Goal: Transaction & Acquisition: Book appointment/travel/reservation

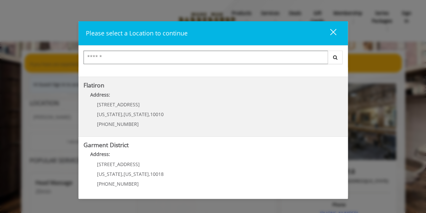
scroll to position [169, 0]
click at [138, 104] on p "10 E 23rd St" at bounding box center [130, 104] width 67 height 5
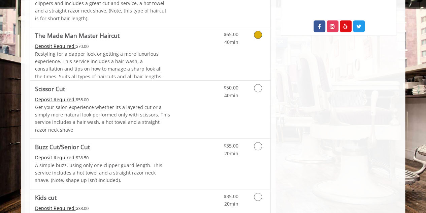
scroll to position [303, 0]
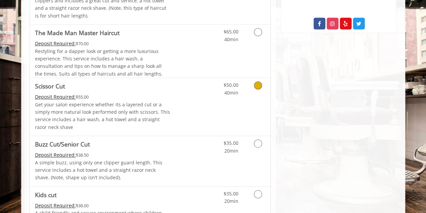
click at [258, 86] on icon "Grooming services" at bounding box center [258, 85] width 8 height 8
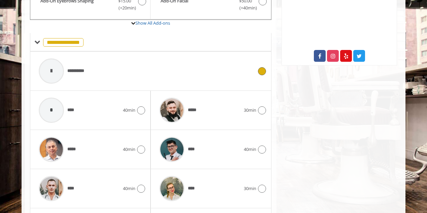
scroll to position [295, 0]
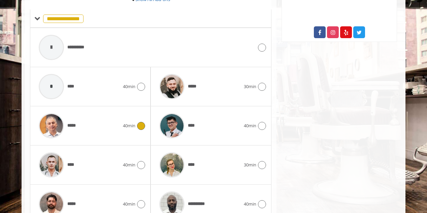
click at [48, 125] on img at bounding box center [51, 125] width 25 height 25
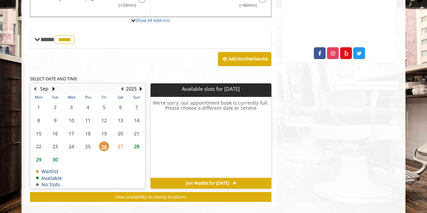
scroll to position [280, 0]
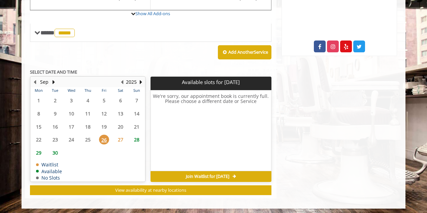
click at [57, 150] on span "30" at bounding box center [55, 153] width 10 height 10
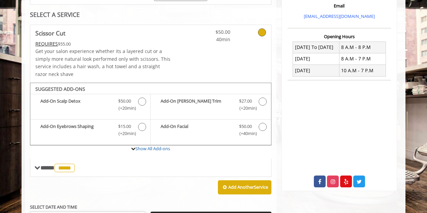
scroll to position [156, 0]
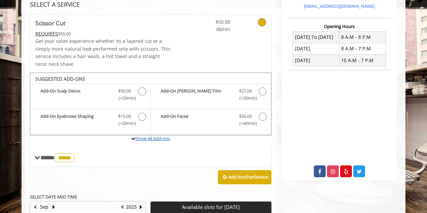
click at [157, 136] on link "Show All Add-ons" at bounding box center [153, 138] width 35 height 6
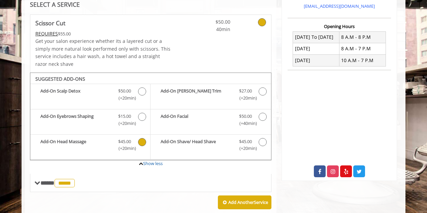
click at [141, 140] on icon "Scissor Cut Add-onS" at bounding box center [142, 142] width 8 height 8
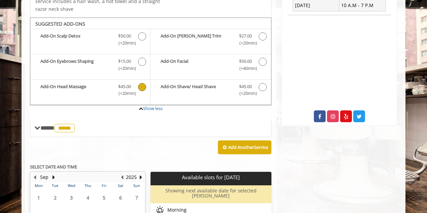
scroll to position [227, 0]
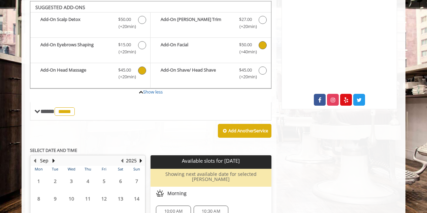
click at [264, 44] on icon "Scissor Cut Add-onS" at bounding box center [263, 45] width 8 height 8
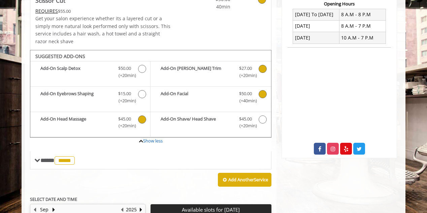
scroll to position [188, 0]
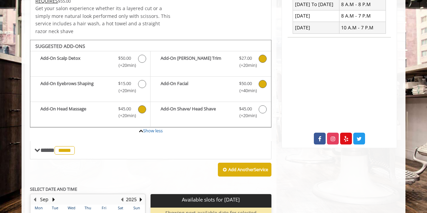
click at [262, 58] on icon "Scissor Cut Add-onS" at bounding box center [263, 59] width 8 height 8
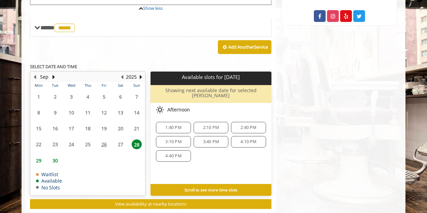
scroll to position [320, 0]
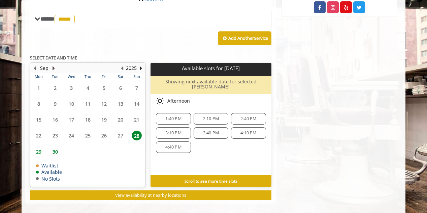
click at [53, 65] on button "Next Month" at bounding box center [53, 67] width 5 height 7
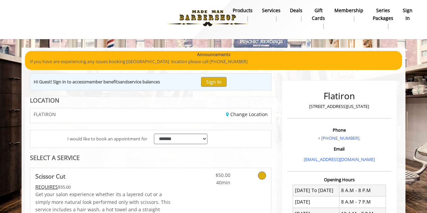
scroll to position [0, 0]
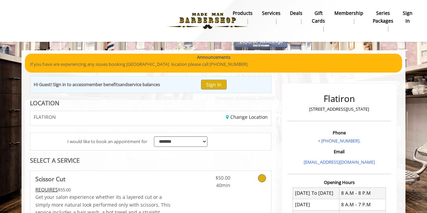
click at [299, 14] on b "Deals" at bounding box center [296, 12] width 12 height 7
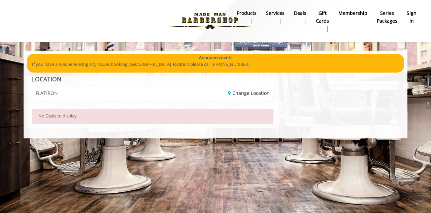
click at [396, 20] on b "Series packages" at bounding box center [387, 16] width 21 height 15
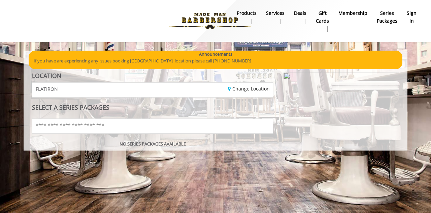
click at [351, 14] on b "Membership" at bounding box center [353, 12] width 29 height 7
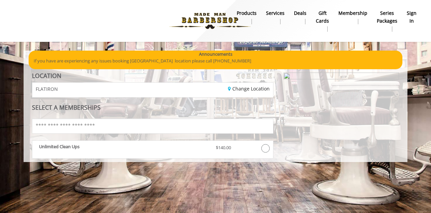
click at [297, 15] on b "Deals" at bounding box center [300, 12] width 12 height 7
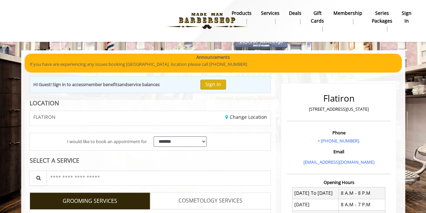
click at [252, 12] on b "products" at bounding box center [242, 12] width 20 height 7
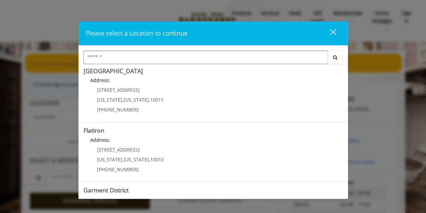
scroll to position [135, 0]
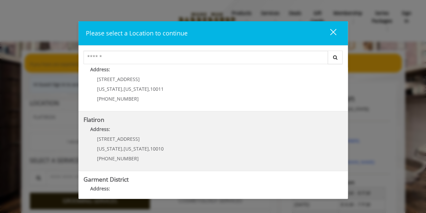
click at [201, 151] on "Flatiron Address: 10 E 23rd St New York , New York , 10010 (917) 475-1765" at bounding box center [214, 140] width 260 height 49
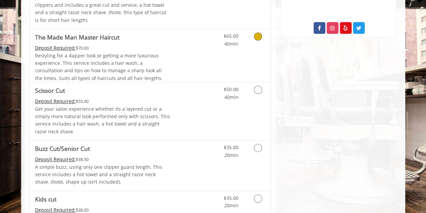
scroll to position [303, 0]
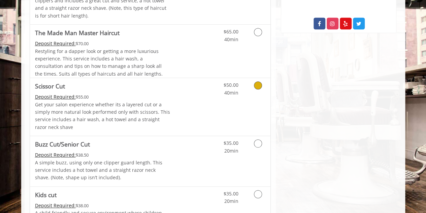
click at [259, 83] on icon "Grooming services" at bounding box center [258, 85] width 8 height 8
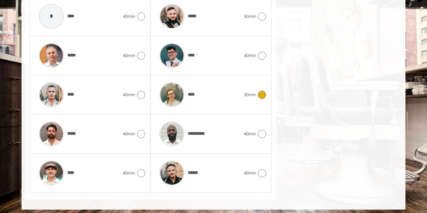
scroll to position [365, 0]
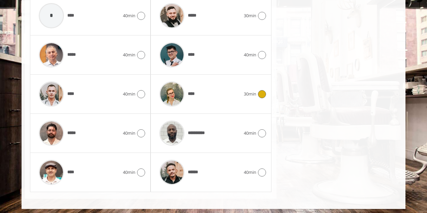
click at [174, 94] on img at bounding box center [171, 93] width 25 height 25
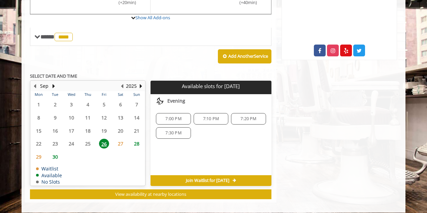
scroll to position [280, 0]
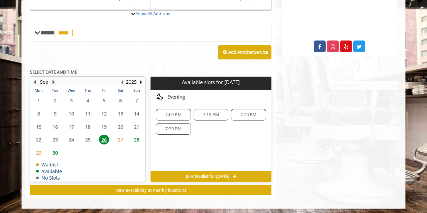
click at [52, 82] on button "Next Month" at bounding box center [53, 81] width 5 height 7
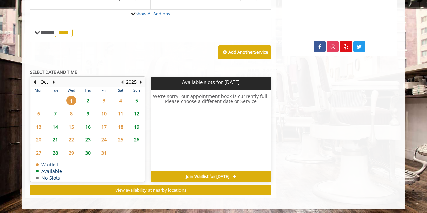
click at [104, 112] on span "10" at bounding box center [104, 114] width 10 height 10
click at [105, 99] on span "3" at bounding box center [104, 100] width 10 height 10
click at [87, 99] on span "2" at bounding box center [88, 100] width 10 height 10
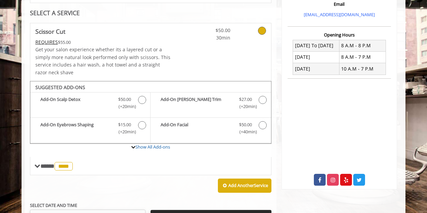
scroll to position [156, 0]
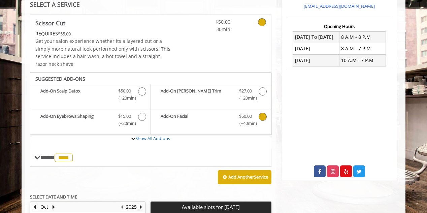
click at [265, 115] on icon "Scissor Cut Add-onS" at bounding box center [263, 117] width 8 height 8
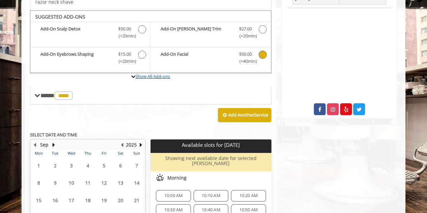
scroll to position [227, 0]
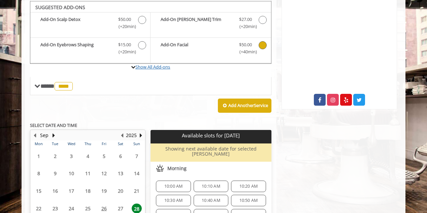
click at [149, 65] on link "Show All Add-ons" at bounding box center [153, 67] width 35 height 6
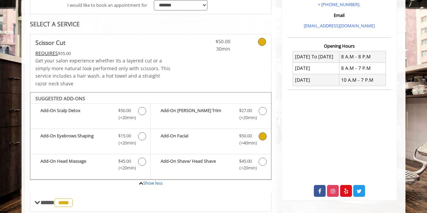
scroll to position [175, 0]
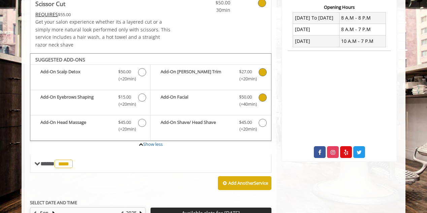
click at [261, 71] on icon "Scissor Cut Add-onS" at bounding box center [263, 72] width 8 height 8
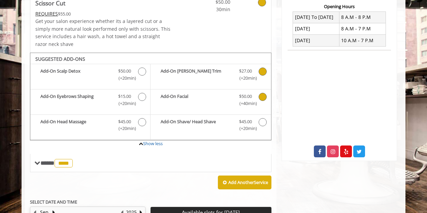
scroll to position [227, 0]
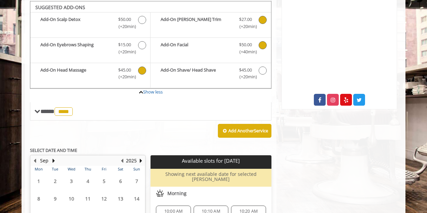
click at [141, 67] on icon "Scissor Cut Add-onS" at bounding box center [142, 70] width 8 height 8
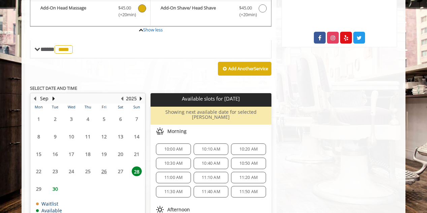
scroll to position [290, 0]
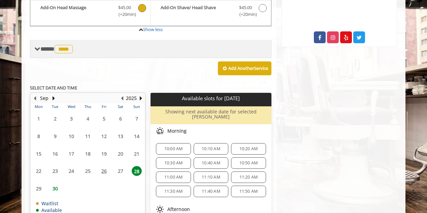
click at [41, 49] on span "**** **** ********" at bounding box center [57, 49] width 34 height 6
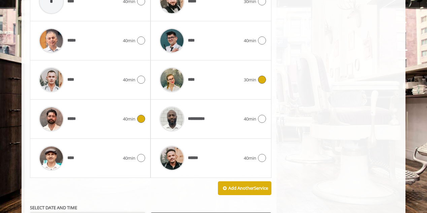
scroll to position [391, 0]
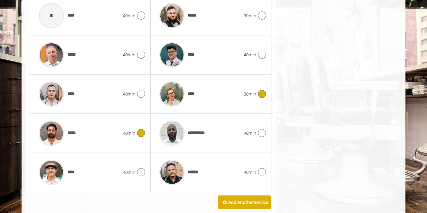
click at [49, 128] on img at bounding box center [51, 132] width 25 height 25
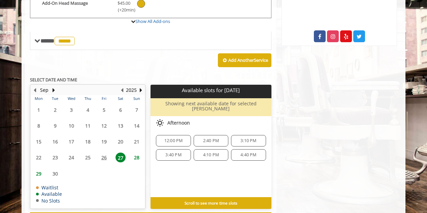
scroll to position [295, 0]
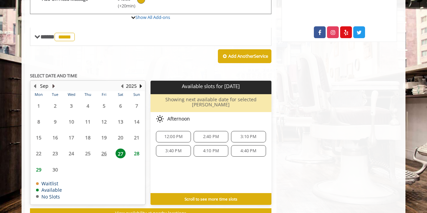
click at [52, 83] on button "Next Month" at bounding box center [53, 85] width 5 height 7
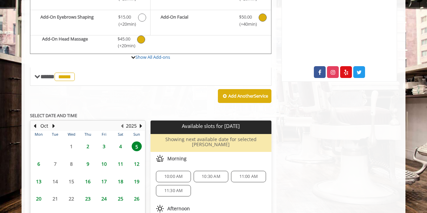
scroll to position [261, 0]
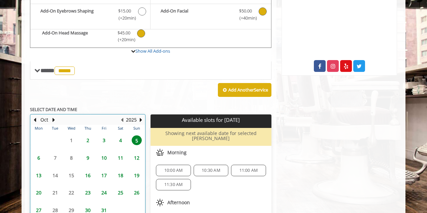
click at [69, 137] on table "Mon Tue Wed Thu Fri Sat Sun 29 30 1 2 3 4 5 6 7 8 9 10 11 12 13 14 15 16 17 18 …" at bounding box center [88, 186] width 114 height 123
click at [70, 137] on table "Mon Tue Wed Thu Fri Sat Sun 29 30 1 2 3 4 5 6 7 8 9 10 11 12 13 14 15 16 17 18 …" at bounding box center [88, 186] width 114 height 123
click at [71, 139] on table "Mon Tue Wed Thu Fri Sat Sun 29 30 1 2 3 4 5 6 7 8 9 10 11 12 13 14 15 16 17 18 …" at bounding box center [88, 186] width 114 height 123
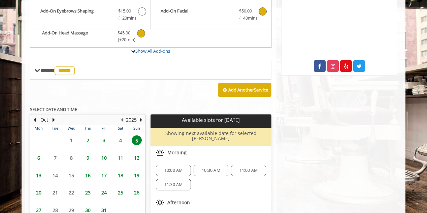
click at [85, 139] on span "2" at bounding box center [88, 140] width 10 height 10
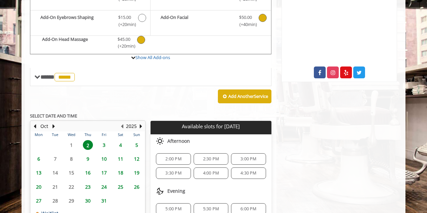
scroll to position [304, 0]
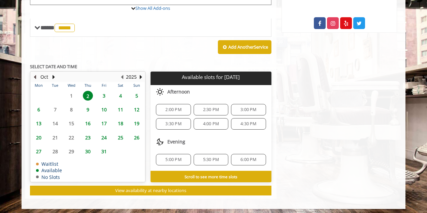
click at [34, 74] on button "Previous Month" at bounding box center [34, 76] width 5 height 7
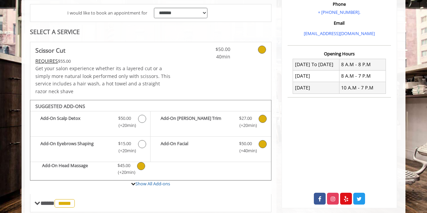
scroll to position [227, 0]
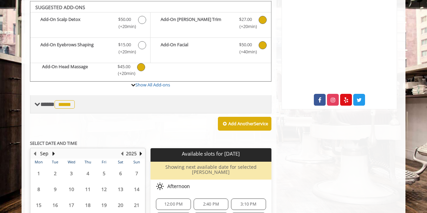
click at [42, 104] on span "**** ***** ********" at bounding box center [58, 104] width 36 height 6
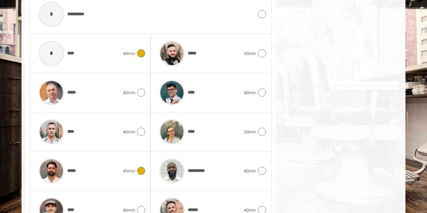
scroll to position [362, 0]
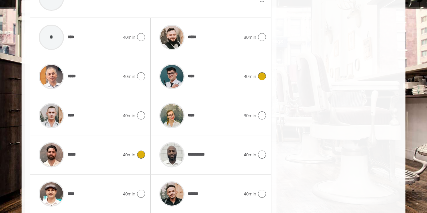
click at [168, 76] on img at bounding box center [171, 76] width 25 height 25
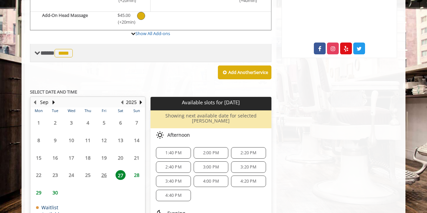
scroll to position [323, 0]
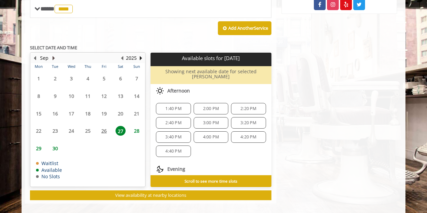
click at [51, 56] on button "Next Month" at bounding box center [53, 57] width 5 height 7
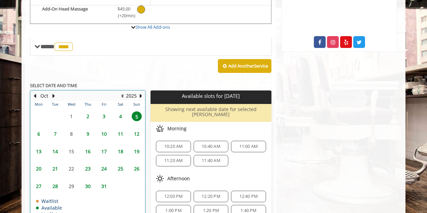
click at [70, 77] on div "**********" at bounding box center [151, 61] width 242 height 352
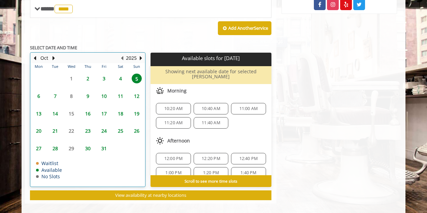
click at [70, 76] on table "Mon Tue Wed Thu Fri Sat Sun 29 30 1 2 3 4 5 6 7 8 9 10 11 12 13 14 15 16 17 18 …" at bounding box center [88, 124] width 114 height 123
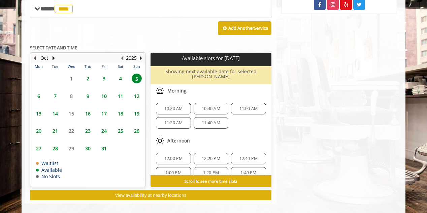
click at [36, 56] on button "Previous Month" at bounding box center [34, 57] width 5 height 7
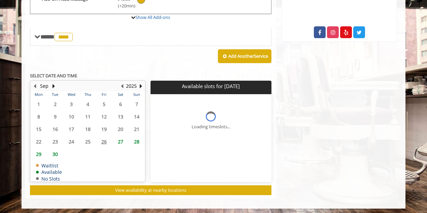
scroll to position [310, 0]
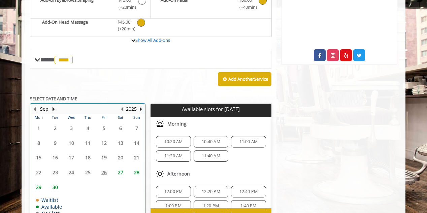
click at [55, 148] on table "Mon Tue Wed Thu Fri Sat Sun 1 2 3 4 5 6 7 8 9 10 11 12 13 14 15 16 17 18 19 20 …" at bounding box center [88, 166] width 114 height 105
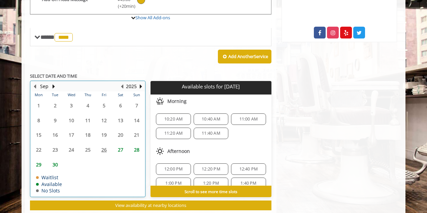
scroll to position [295, 0]
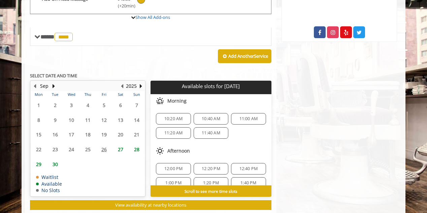
click at [54, 161] on span "30" at bounding box center [55, 164] width 10 height 10
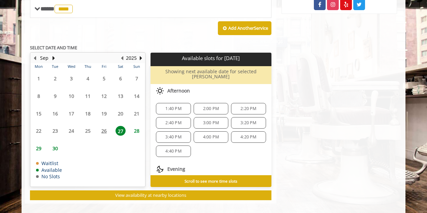
click at [52, 144] on span "30" at bounding box center [55, 148] width 10 height 10
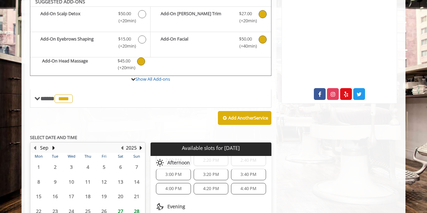
scroll to position [242, 0]
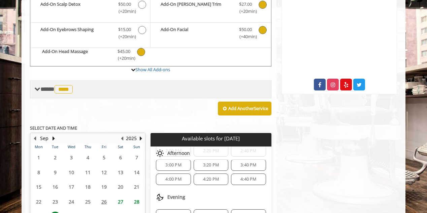
click at [53, 86] on span "**** **** ********" at bounding box center [57, 89] width 34 height 6
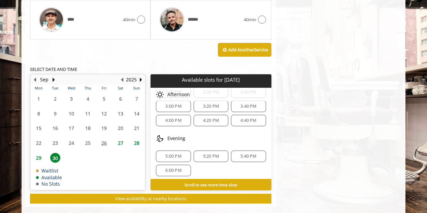
scroll to position [544, 0]
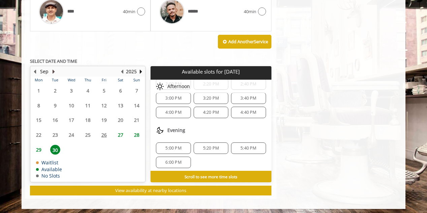
click at [51, 68] on button "Next Month" at bounding box center [53, 71] width 5 height 7
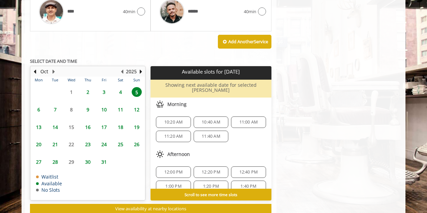
click at [89, 90] on span "2" at bounding box center [88, 92] width 10 height 10
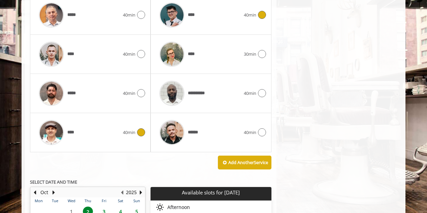
scroll to position [409, 0]
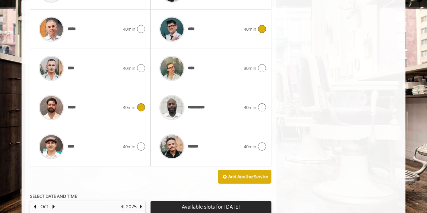
click at [142, 103] on icon at bounding box center [141, 107] width 8 height 8
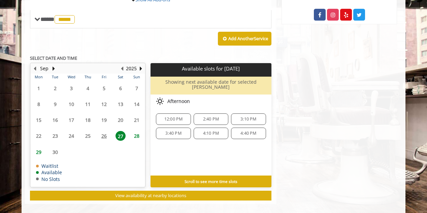
scroll to position [312, 0]
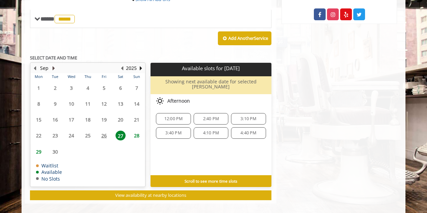
click at [53, 66] on button "Next Month" at bounding box center [53, 67] width 5 height 7
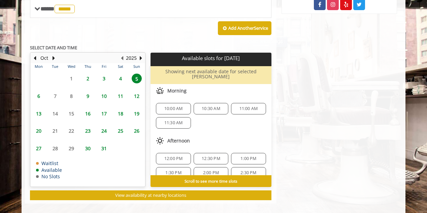
click at [87, 77] on span "2" at bounding box center [88, 78] width 10 height 10
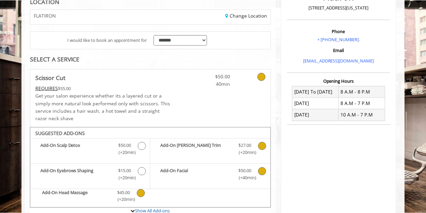
scroll to position [0, 0]
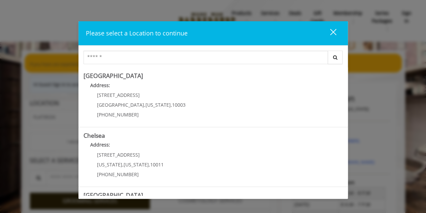
click at [329, 28] on div "close" at bounding box center [329, 33] width 13 height 10
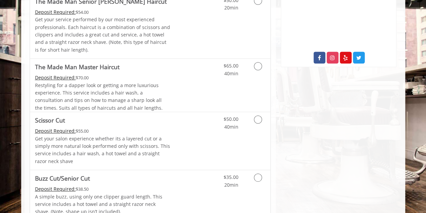
scroll to position [303, 0]
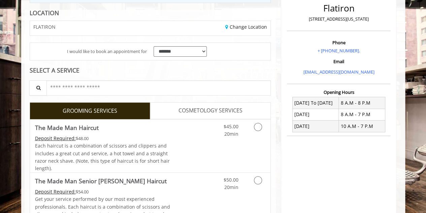
scroll to position [101, 0]
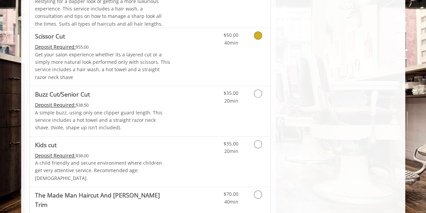
click at [259, 34] on icon "Grooming services" at bounding box center [258, 35] width 8 height 8
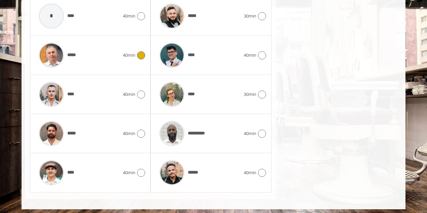
scroll to position [365, 0]
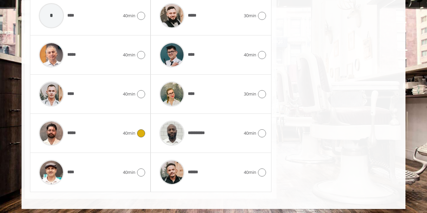
click at [142, 131] on icon at bounding box center [141, 133] width 8 height 8
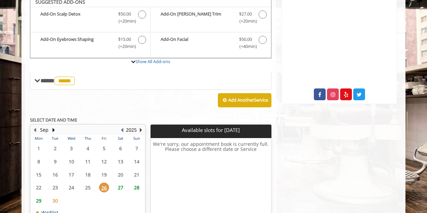
scroll to position [227, 0]
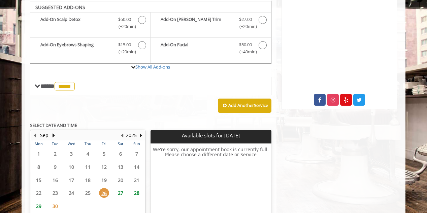
click at [167, 65] on link "Show All Add-ons" at bounding box center [153, 67] width 35 height 6
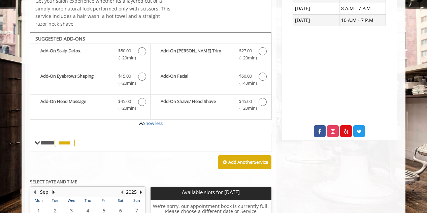
scroll to position [209, 0]
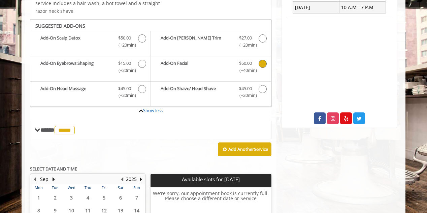
click at [261, 60] on icon "Scissor Cut Add-onS" at bounding box center [263, 64] width 8 height 8
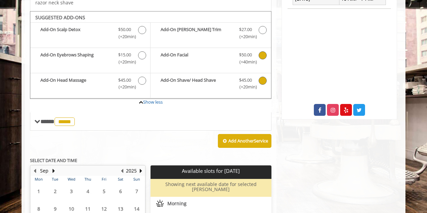
scroll to position [227, 0]
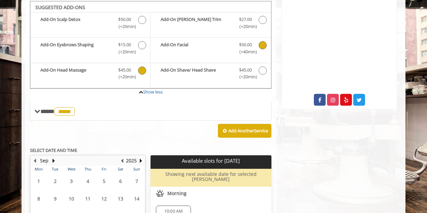
click at [140, 70] on icon "Scissor Cut Add-onS" at bounding box center [142, 70] width 8 height 8
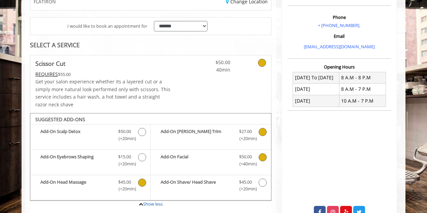
scroll to position [121, 0]
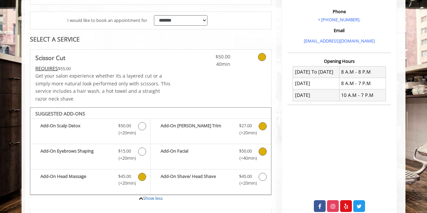
click at [264, 125] on icon "Scissor Cut Add-onS" at bounding box center [263, 126] width 8 height 8
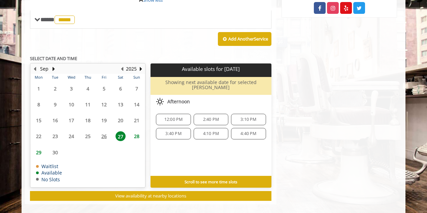
scroll to position [320, 0]
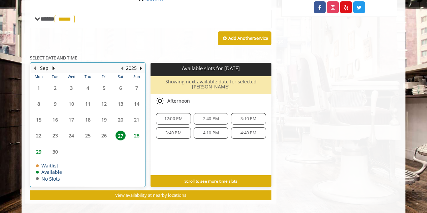
click at [56, 145] on table "Mon Tue Wed Thu Fri Sat Sun 1 2 3 4 5 6 7 8 9 10 11 12 13 14 15 16 17 18 19 20 …" at bounding box center [88, 129] width 114 height 113
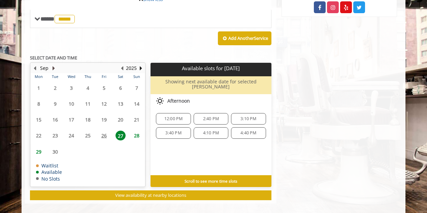
click at [54, 67] on button "Next Month" at bounding box center [53, 67] width 5 height 7
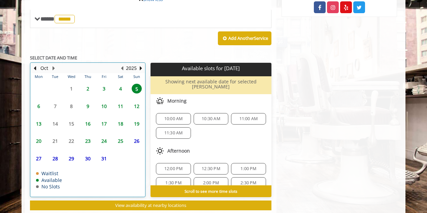
click at [67, 88] on table "Mon Tue Wed Thu Fri Sat Sun 29 30 1 2 3 4 5 6 7 8 9 10 11 12 13 14 15 16 17 18 …" at bounding box center [88, 134] width 114 height 123
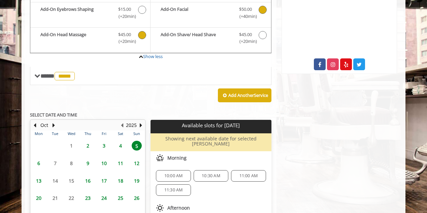
click at [72, 86] on div "**********" at bounding box center [151, 87] width 242 height 359
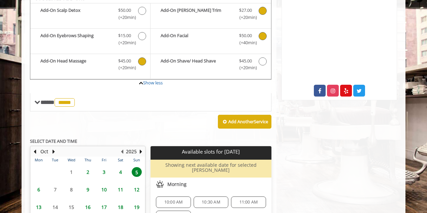
scroll to position [227, 0]
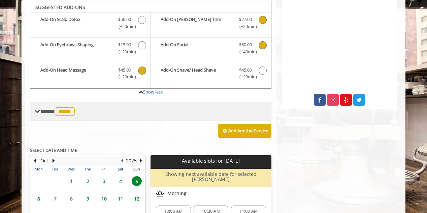
click at [47, 110] on span "**** ***** ********" at bounding box center [58, 111] width 36 height 6
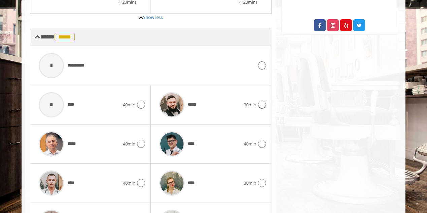
scroll to position [328, 0]
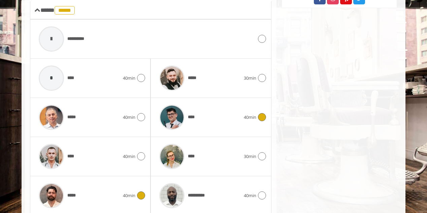
click at [264, 116] on icon at bounding box center [262, 117] width 8 height 8
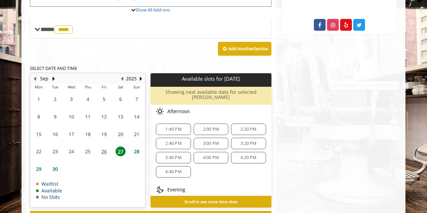
scroll to position [323, 0]
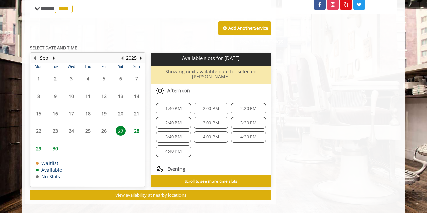
click at [55, 143] on span "30" at bounding box center [55, 148] width 10 height 10
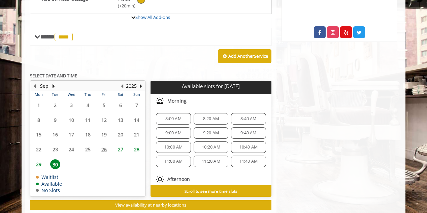
scroll to position [310, 0]
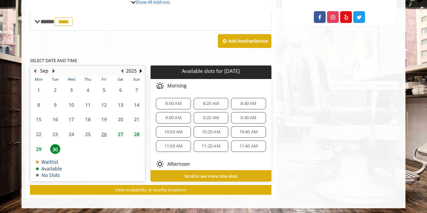
click at [53, 68] on button "Next Month" at bounding box center [53, 70] width 5 height 7
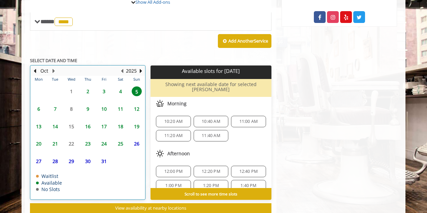
click at [69, 88] on table "Mon Tue Wed Thu Fri Sat Sun 29 30 1 2 3 4 5 6 7 8 9 10 11 12 13 14 15 16 17 18 …" at bounding box center [88, 137] width 114 height 123
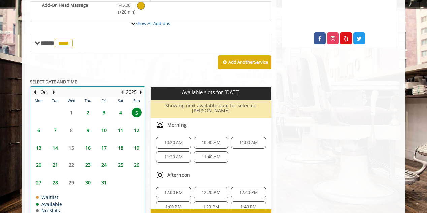
scroll to position [295, 0]
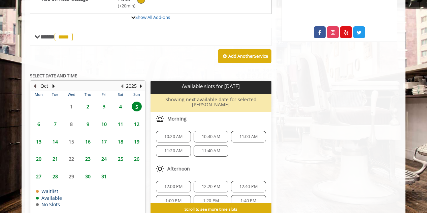
click at [36, 83] on button "Previous Month" at bounding box center [34, 85] width 5 height 7
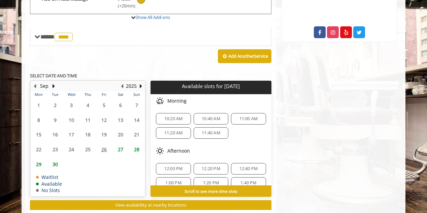
click at [56, 159] on span "30" at bounding box center [55, 164] width 10 height 10
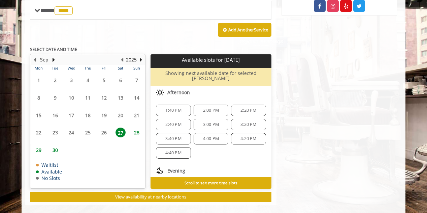
scroll to position [323, 0]
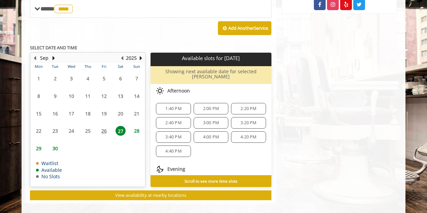
click at [174, 120] on span "2:40 PM" at bounding box center [174, 122] width 16 height 5
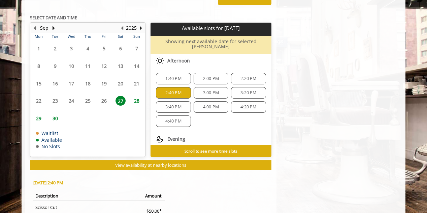
scroll to position [349, 0]
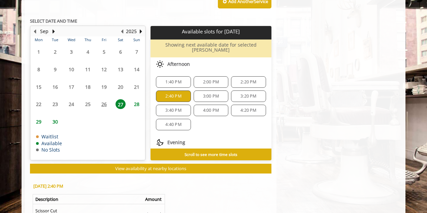
click at [54, 118] on span "30" at bounding box center [55, 122] width 10 height 10
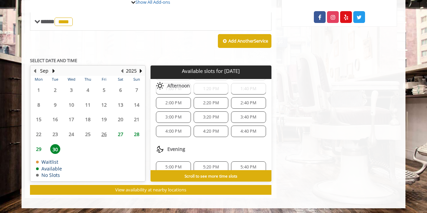
scroll to position [93, 0]
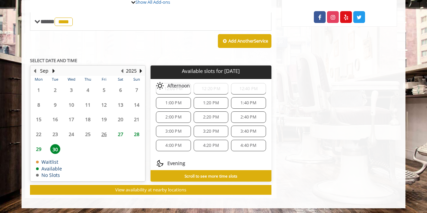
click at [170, 114] on span "2:00 PM" at bounding box center [174, 116] width 16 height 5
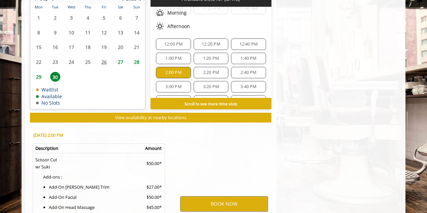
scroll to position [471, 0]
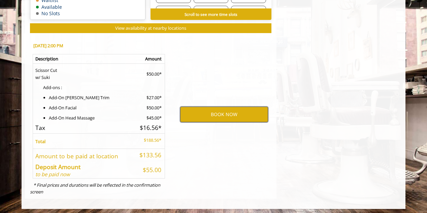
click at [218, 111] on button "BOOK NOW" at bounding box center [224, 115] width 88 height 16
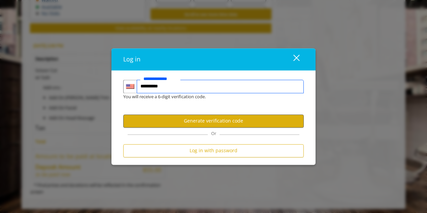
type input "**********"
click at [233, 122] on button "Generate verification code" at bounding box center [213, 120] width 181 height 13
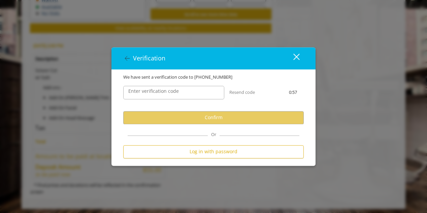
click at [176, 93] on label "Enter verification code" at bounding box center [153, 90] width 57 height 7
click at [176, 93] on input "Enter verification code" at bounding box center [173, 92] width 101 height 13
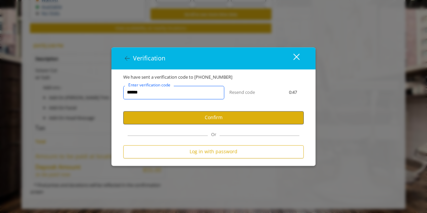
type input "******"
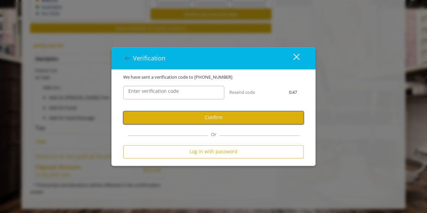
click at [135, 119] on button "Confirm" at bounding box center [213, 117] width 181 height 13
select select "Choose your Gender"
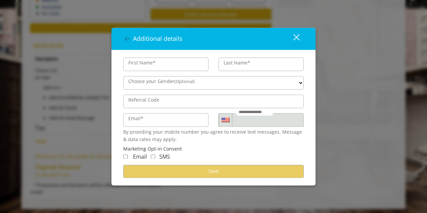
type input "*****"
click at [170, 122] on input "Email*" at bounding box center [165, 119] width 85 height 13
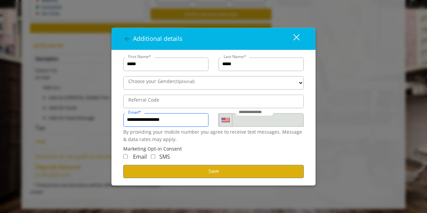
type input "**********"
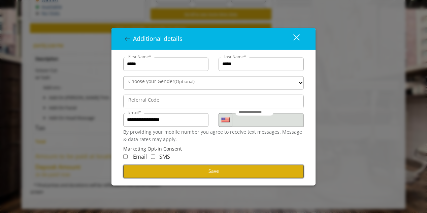
click at [212, 172] on span "Save" at bounding box center [214, 171] width 10 height 6
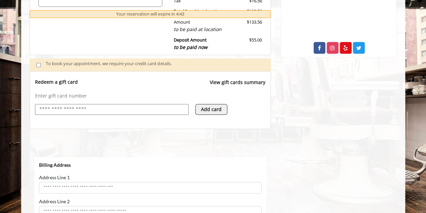
select select "***"
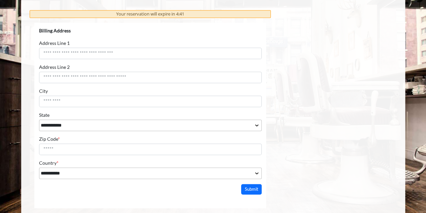
scroll to position [380, 0]
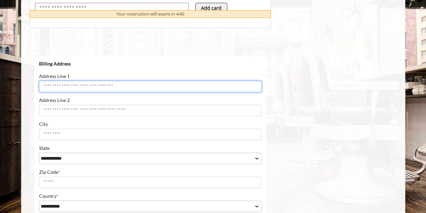
click at [89, 88] on input "Address Line 1" at bounding box center [150, 86] width 223 height 11
type input "**********"
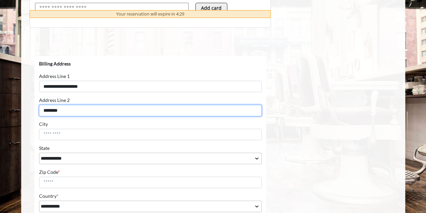
type input "********"
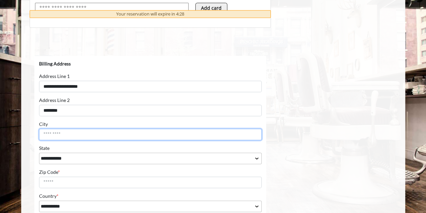
click at [75, 132] on input "City" at bounding box center [150, 133] width 223 height 11
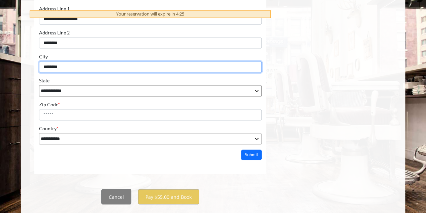
type input "********"
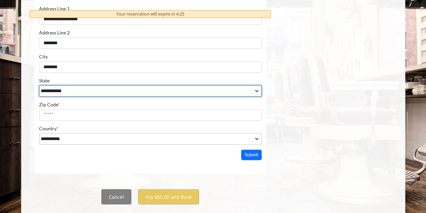
click at [152, 90] on select "**********" at bounding box center [150, 90] width 223 height 11
select select "**"
click at [39, 97] on select "**********" at bounding box center [150, 90] width 223 height 11
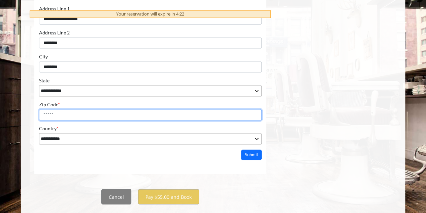
click at [88, 114] on input "Zip Code *" at bounding box center [150, 114] width 223 height 11
type input "*****"
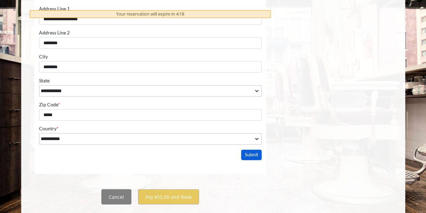
click at [257, 152] on button "Submit" at bounding box center [251, 155] width 21 height 10
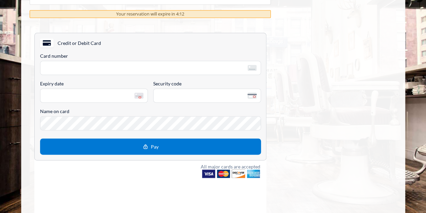
scroll to position [414, 0]
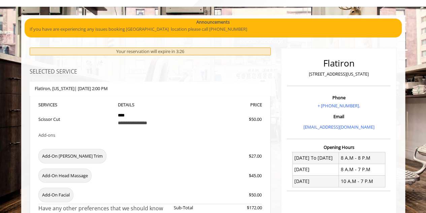
scroll to position [0, 0]
